Goal: Transaction & Acquisition: Purchase product/service

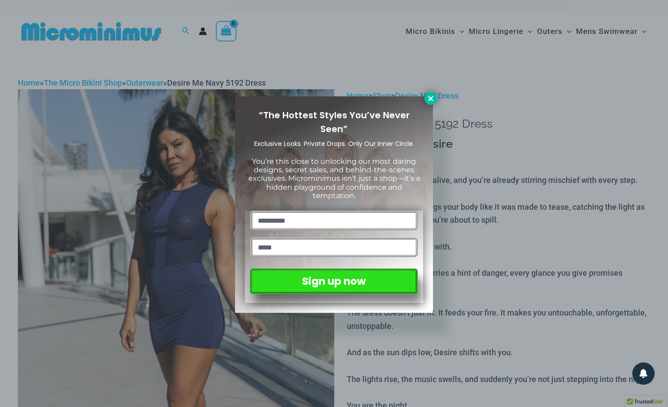
click at [436, 99] on button at bounding box center [430, 98] width 13 height 13
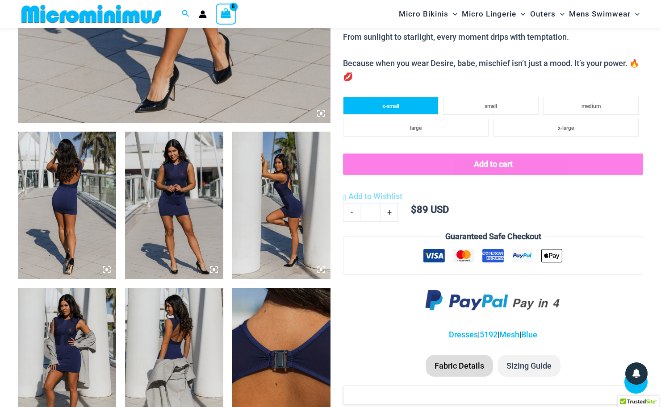
scroll to position [430, 0]
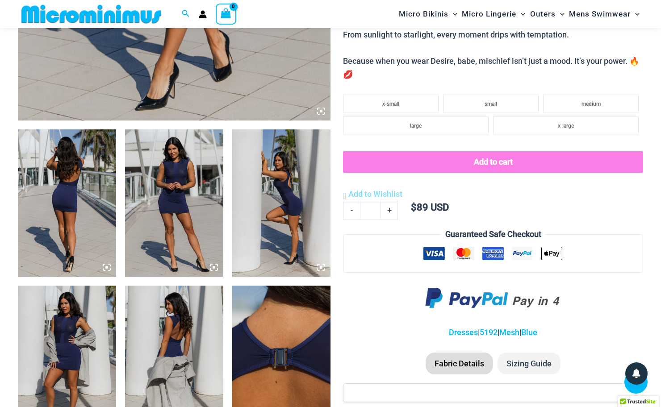
click at [67, 191] on img at bounding box center [67, 202] width 98 height 147
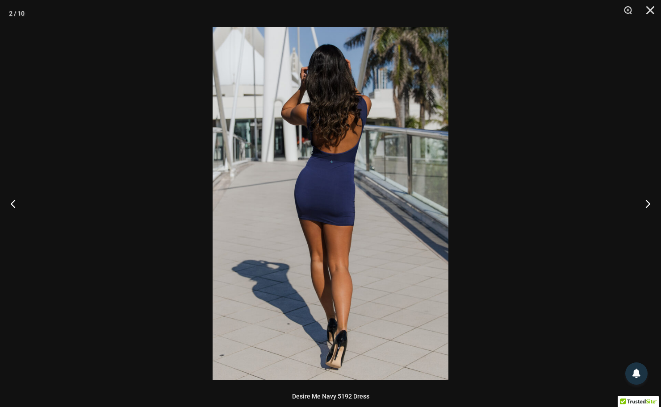
click at [326, 204] on img at bounding box center [331, 204] width 236 height 354
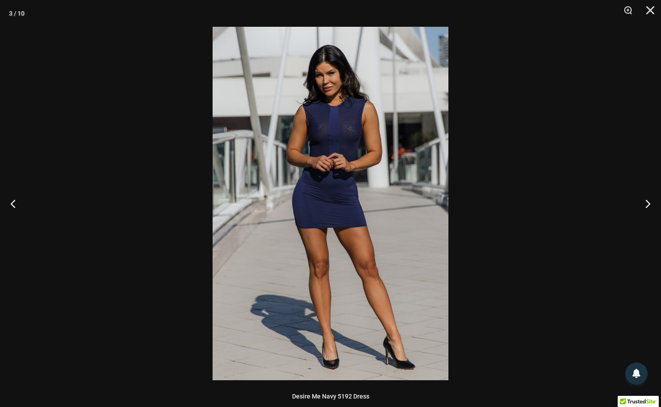
click at [346, 117] on img at bounding box center [331, 204] width 236 height 354
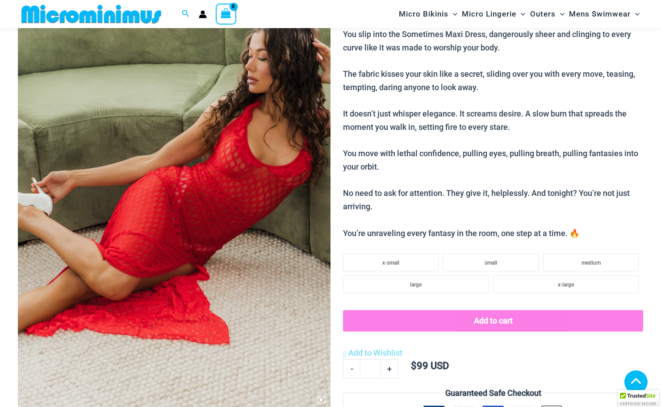
scroll to position [142, 0]
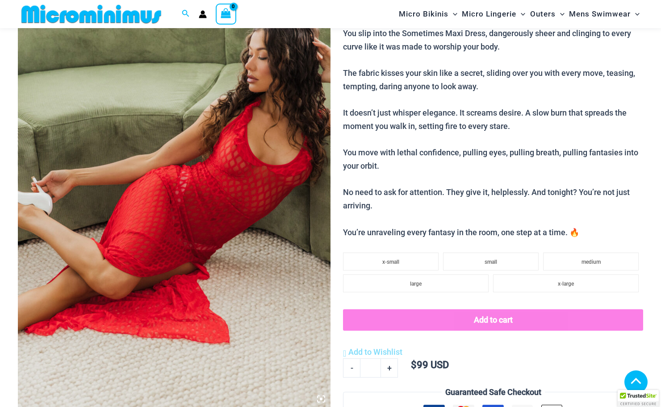
click at [238, 231] on img at bounding box center [174, 174] width 313 height 469
